Goal: Task Accomplishment & Management: Complete application form

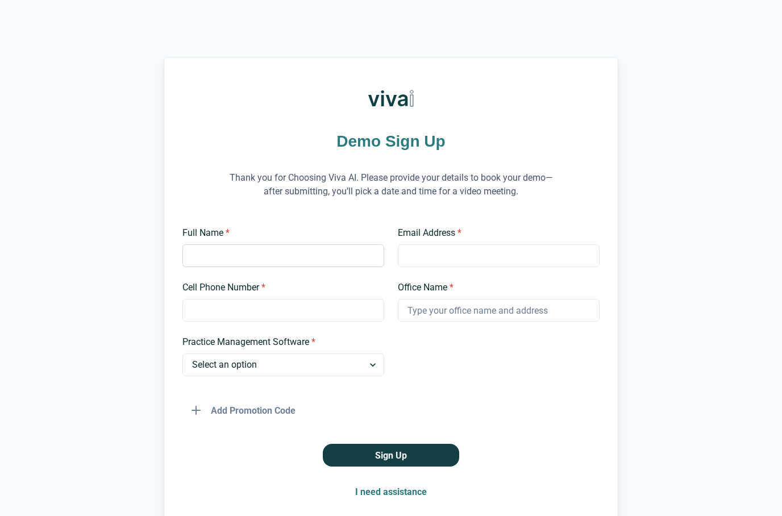
scroll to position [62, 0]
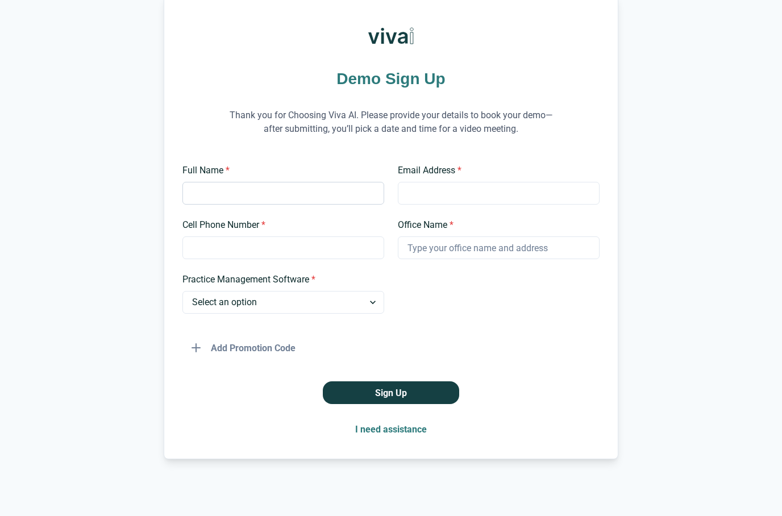
click at [214, 200] on input "Full Name *" at bounding box center [283, 193] width 202 height 23
click at [214, 200] on html "Demo Sign Up Thank you for Choosing Viva AI. Please provide your details to boo…" at bounding box center [391, 258] width 782 height 516
click at [215, 200] on input "Suzy" at bounding box center [283, 193] width 202 height 23
type input "[PERSON_NAME]"
drag, startPoint x: 214, startPoint y: 200, endPoint x: 424, endPoint y: 203, distance: 209.7
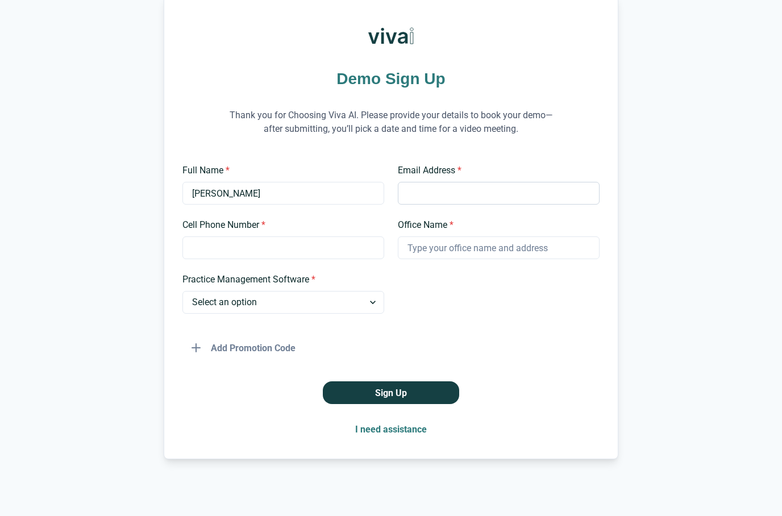
click at [0, 0] on html "Demo Sign Up Thank you for Choosing Viva AI. Please provide your details to boo…" at bounding box center [391, 258] width 782 height 516
click at [424, 203] on input "Email Address *" at bounding box center [499, 193] width 202 height 23
type input "[DOMAIN_NAME]"
click at [283, 250] on input "Cell Phone Number *" at bounding box center [283, 247] width 202 height 23
type input "2094665000"
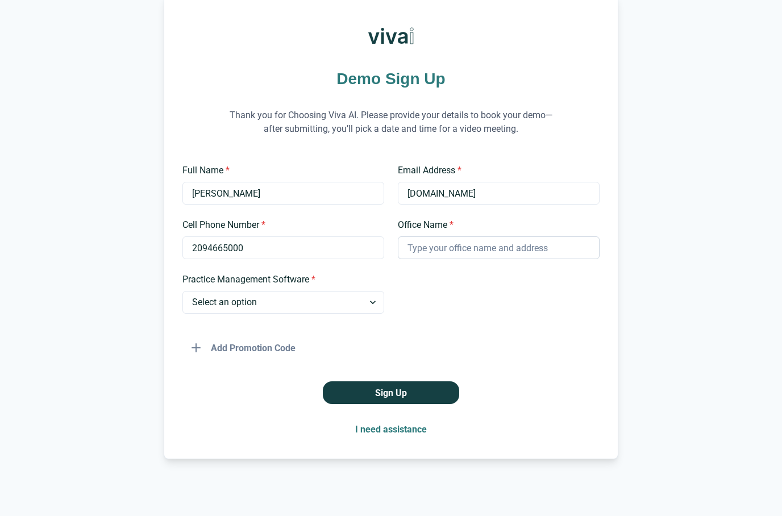
drag, startPoint x: 483, startPoint y: 265, endPoint x: 481, endPoint y: 258, distance: 7.4
click at [481, 258] on div "Full Name * [PERSON_NAME] Email Address * [DOMAIN_NAME] Cell Phone Number * [PH…" at bounding box center [390, 261] width 417 height 195
click at [480, 251] on input "Office Name *" at bounding box center [499, 247] width 202 height 23
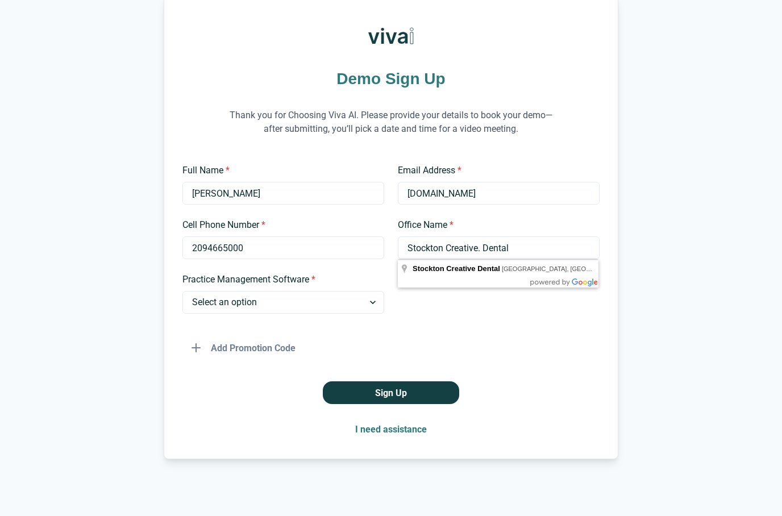
type input "Stockton Creative. Dental"
click at [469, 281] on body "Demo Sign Up Thank you for Choosing Viva AI. Please provide your details to boo…" at bounding box center [391, 258] width 782 height 516
select select "EagleSoft"
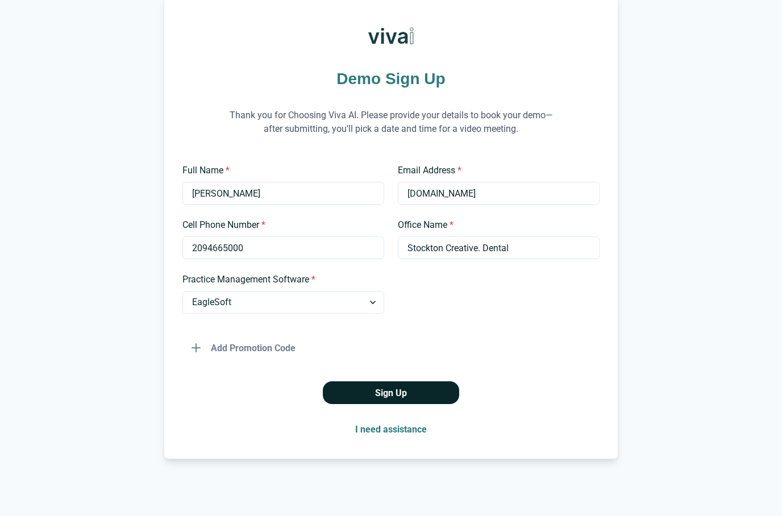
click at [368, 402] on button "Sign Up" at bounding box center [391, 392] width 136 height 23
click at [531, 193] on input "stocktoncreativedental.com" at bounding box center [499, 193] width 202 height 23
type input "stocktoncreativedental@gmail.com"
click at [390, 391] on button "Sign Up" at bounding box center [391, 392] width 136 height 23
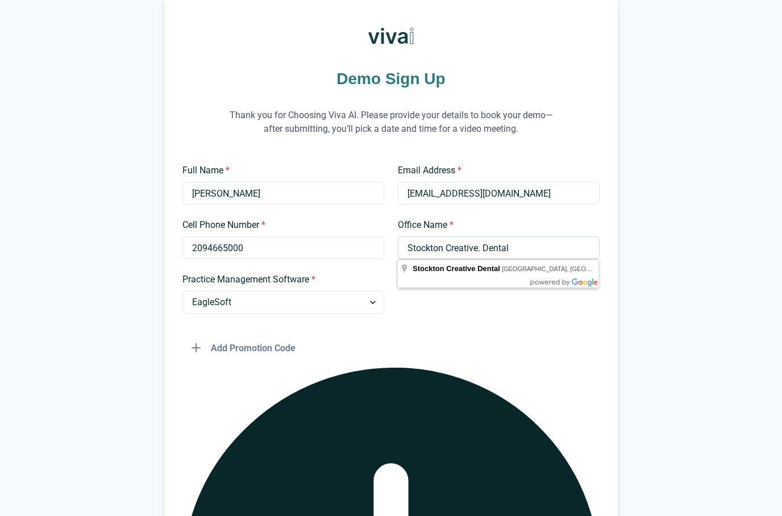
click at [481, 245] on input "Stockton Creative. Dental" at bounding box center [499, 247] width 202 height 23
type input "Stockton Creative Dental"
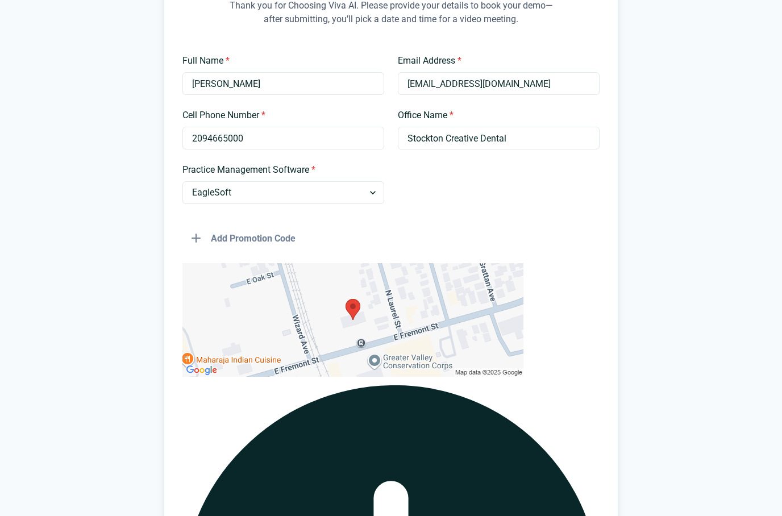
scroll to position [248, 0]
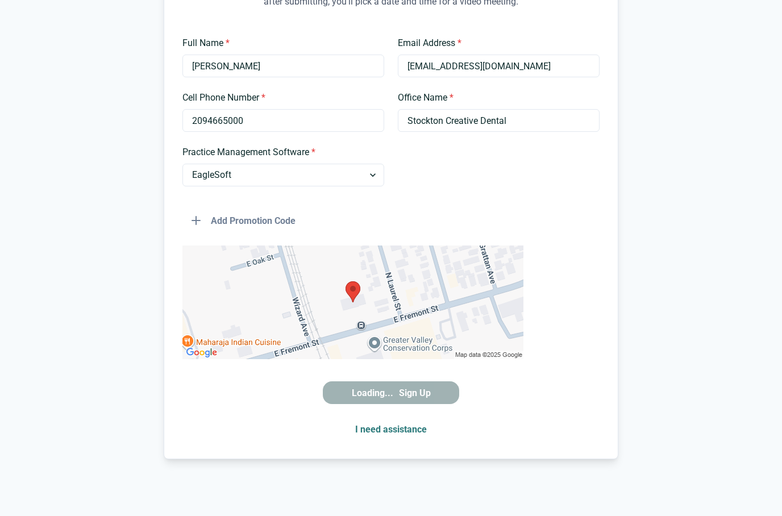
scroll to position [224, 0]
